Goal: Browse casually

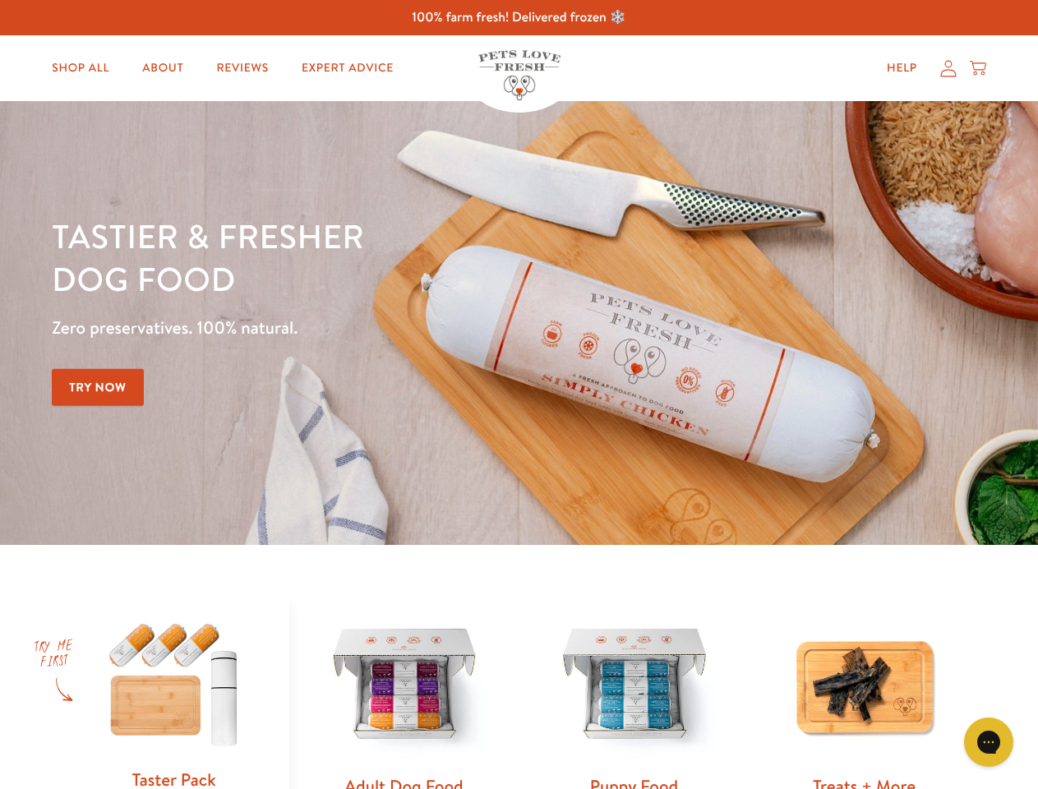
click at [518, 394] on div "Tastier & fresher dog food Zero preservatives. 100% natural. Try Now" at bounding box center [363, 322] width 623 height 217
click at [988, 742] on icon "Gorgias live chat" at bounding box center [988, 742] width 16 height 16
